Goal: Task Accomplishment & Management: Manage account settings

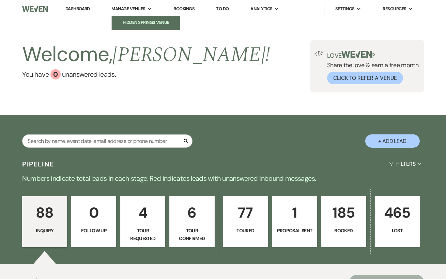
click at [137, 25] on li "Hidden Springs Venue" at bounding box center [145, 22] width 61 height 7
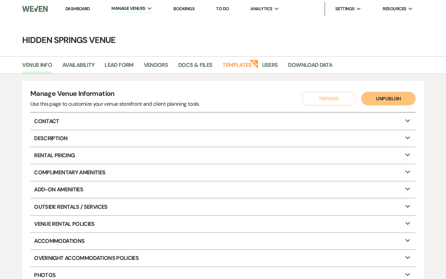
click at [143, 72] on li "Lead Form" at bounding box center [124, 66] width 39 height 14
click at [150, 69] on link "Vendors" at bounding box center [156, 67] width 25 height 13
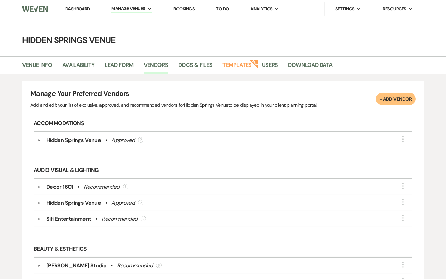
click at [392, 107] on div "Manage Your Preferred Vendors Add and edit your list of exclusive, approved, an…" at bounding box center [223, 99] width 386 height 20
click at [392, 101] on button "+ Add Vendor" at bounding box center [396, 99] width 40 height 12
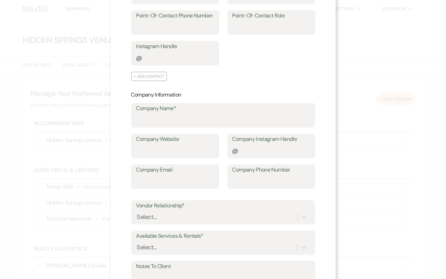
scroll to position [117, 0]
click at [141, 119] on input "Company Name*" at bounding box center [223, 119] width 174 height 13
type input "[PERSON_NAME] Photography"
click at [153, 151] on input "Company Website" at bounding box center [175, 150] width 78 height 13
paste input "[URL][DOMAIN_NAME]"
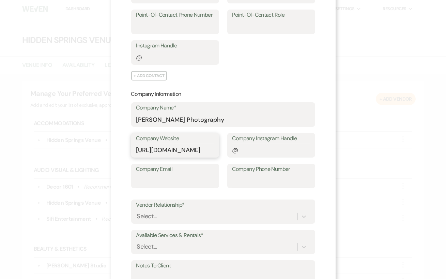
scroll to position [0, 0]
type input "[URL][DOMAIN_NAME]"
click at [247, 154] on input "Company Instagram Handle" at bounding box center [272, 150] width 78 height 13
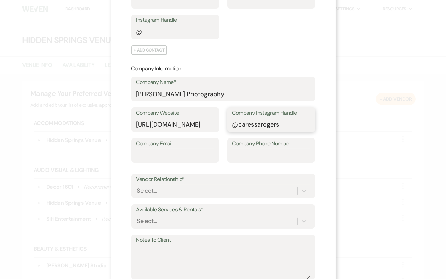
type input "caressarogers"
click at [188, 194] on div "Select..." at bounding box center [216, 191] width 161 height 12
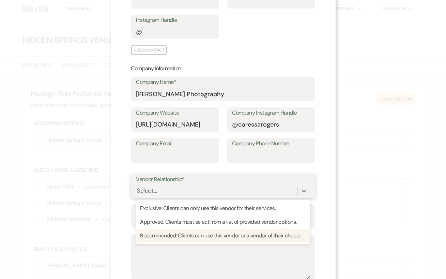
click at [190, 234] on div "Recommended: Clients can use this vendor or a vendor of their choice." at bounding box center [223, 236] width 174 height 14
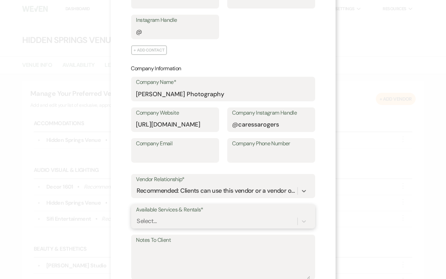
click at [192, 223] on div "Select..." at bounding box center [223, 221] width 174 height 13
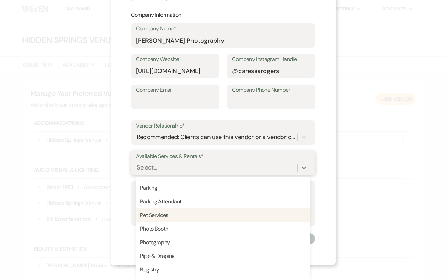
scroll to position [874, 0]
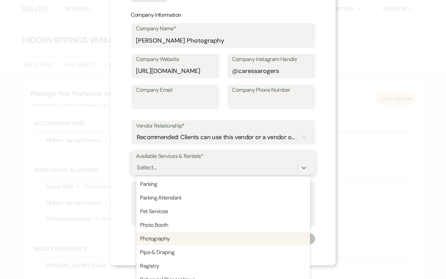
click at [181, 238] on div "Photography" at bounding box center [223, 239] width 174 height 14
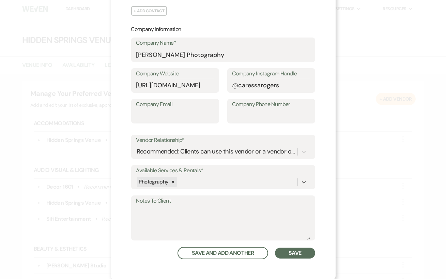
click at [307, 248] on button "Save" at bounding box center [295, 253] width 40 height 11
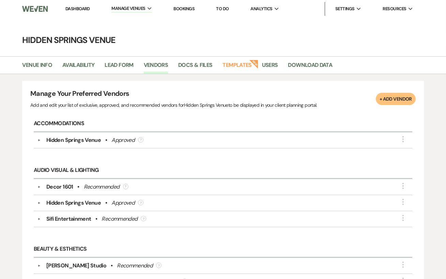
click at [85, 8] on link "Dashboard" at bounding box center [77, 9] width 25 height 6
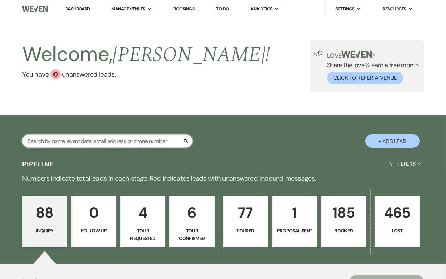
click at [102, 141] on input "text" at bounding box center [107, 140] width 171 height 13
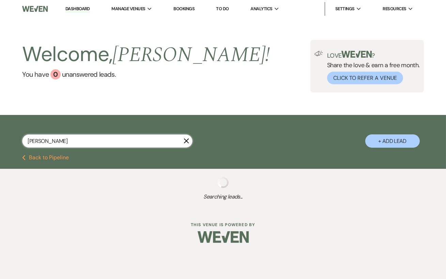
type input "[PERSON_NAME]"
select select "5"
select select "8"
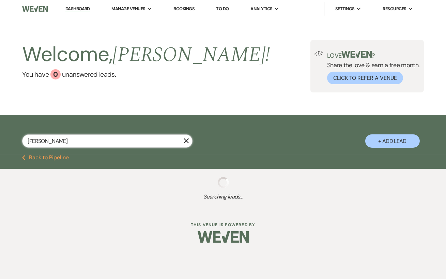
select select "5"
select select "8"
select select "5"
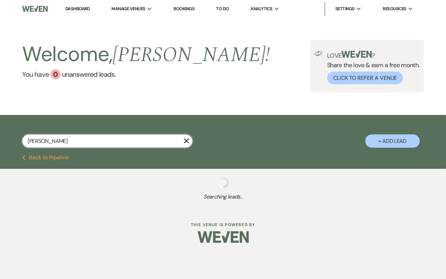
select select "8"
select select "4"
select select "8"
select select "11"
select select "8"
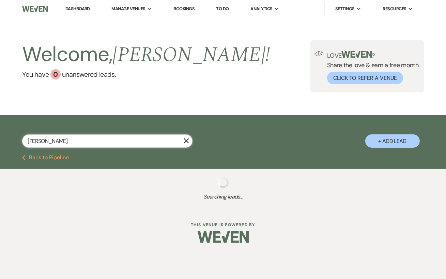
select select "11"
select select "8"
select select "6"
select select "8"
select select "6"
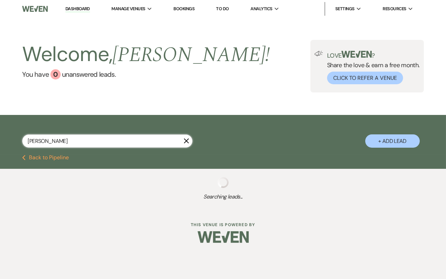
select select "8"
select select "4"
select select "8"
select select "5"
select select "8"
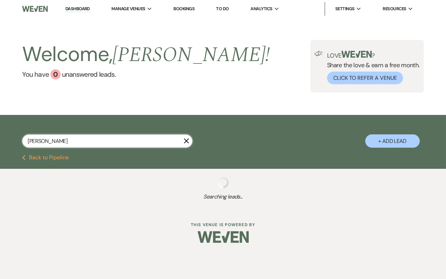
select select "5"
select select "8"
select select "6"
select select "8"
select select "5"
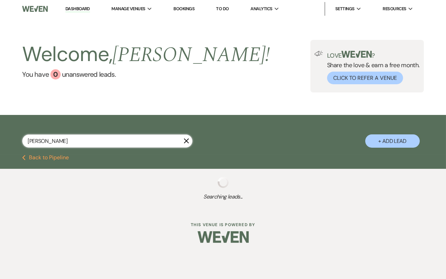
select select "8"
select select "4"
select select "8"
select select "5"
select select "8"
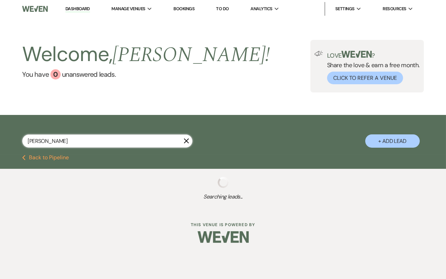
select select "4"
select select "8"
select select "4"
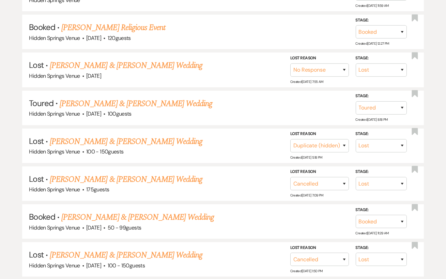
scroll to position [398, 0]
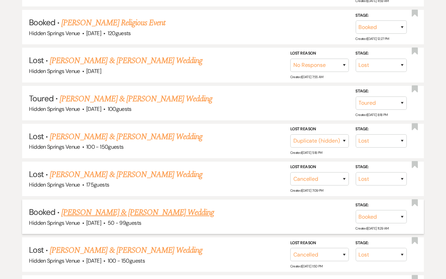
type input "[PERSON_NAME]"
click at [155, 206] on link "[PERSON_NAME] & [PERSON_NAME] Wedding" at bounding box center [137, 212] width 153 height 12
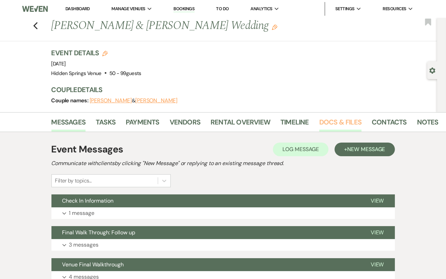
click at [349, 124] on link "Docs & Files" at bounding box center [341, 124] width 42 height 15
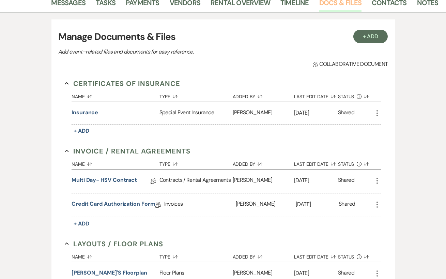
scroll to position [131, 0]
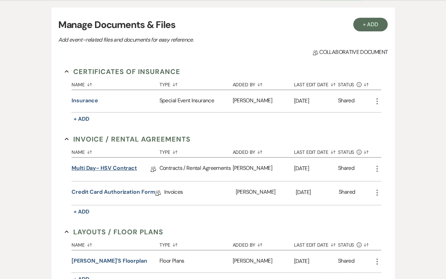
click at [113, 168] on link "Multi Day- HSV Contract" at bounding box center [104, 169] width 65 height 11
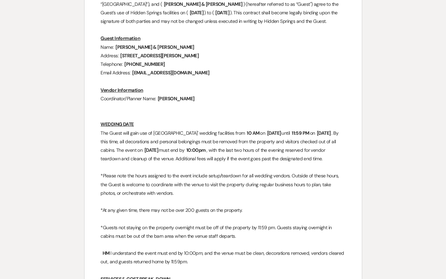
scroll to position [348, 0]
